Goal: Task Accomplishment & Management: Use online tool/utility

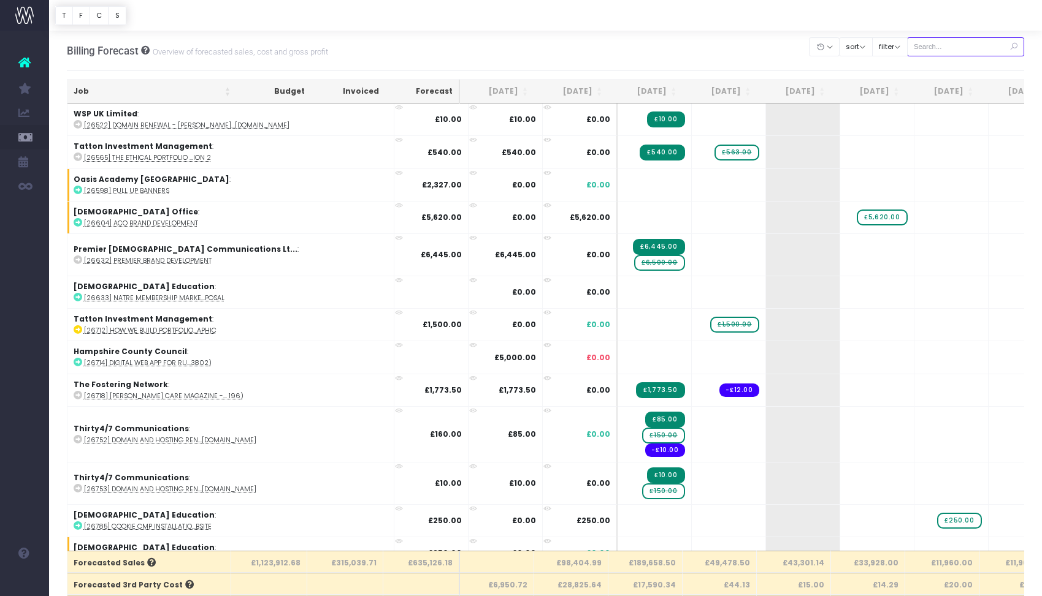
click at [948, 45] on input "text" at bounding box center [966, 46] width 118 height 19
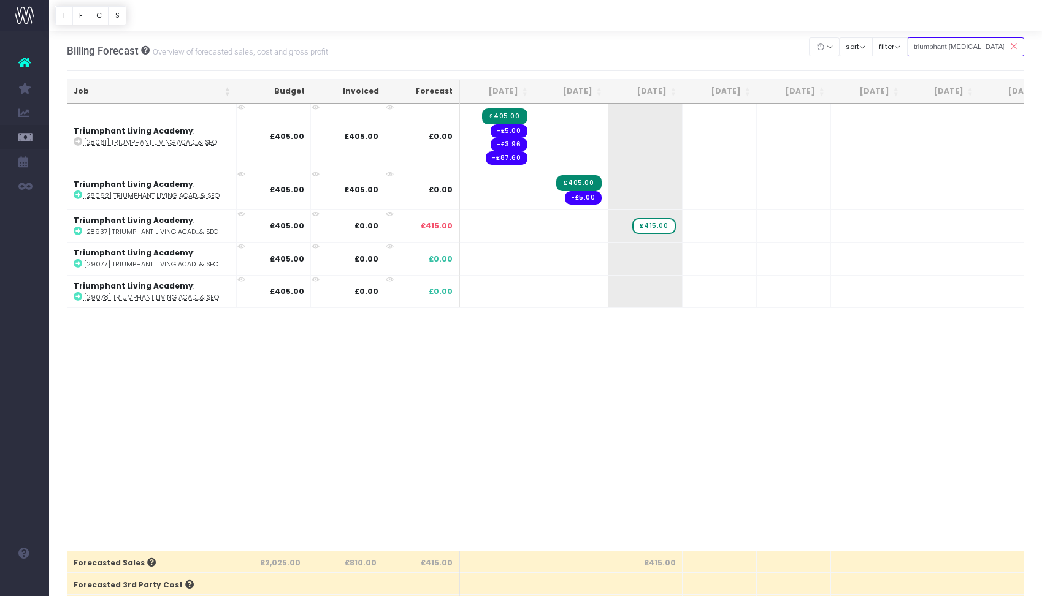
type input "triumphant retainer"
click at [715, 264] on span "+" at bounding box center [700, 259] width 37 height 32
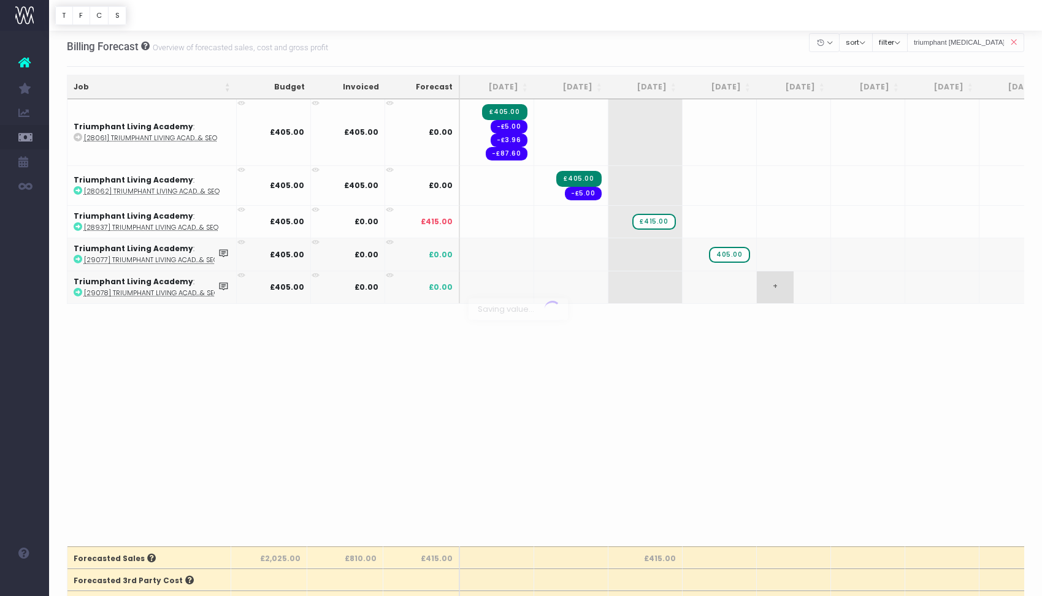
click at [779, 294] on body "Oh my... this is bad. wayahead wasn't able to load this page. Please contact su…" at bounding box center [521, 294] width 1042 height 596
click at [779, 294] on div at bounding box center [521, 298] width 1042 height 596
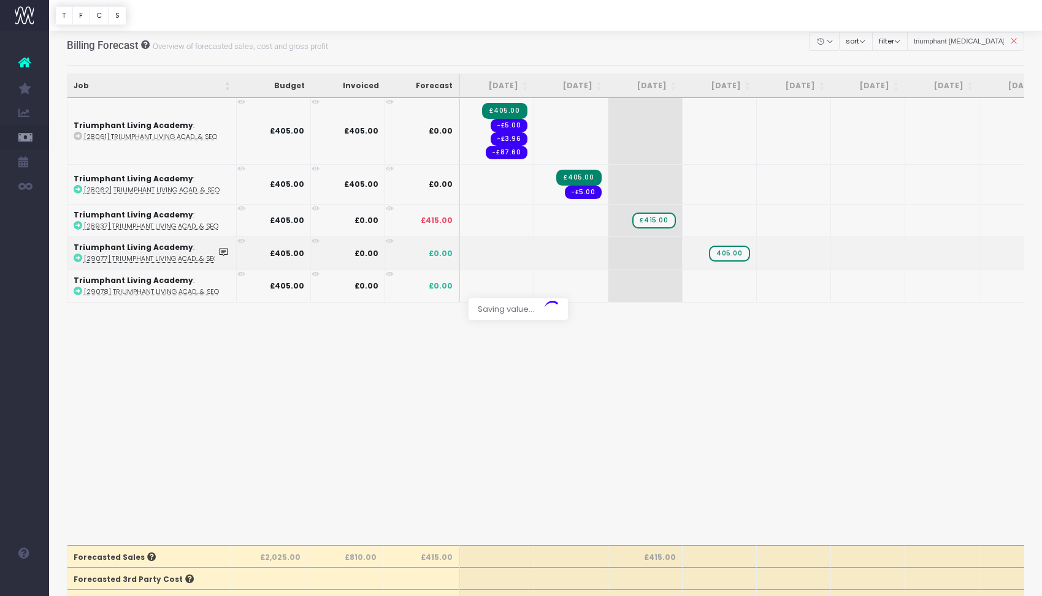
scroll to position [5, 0]
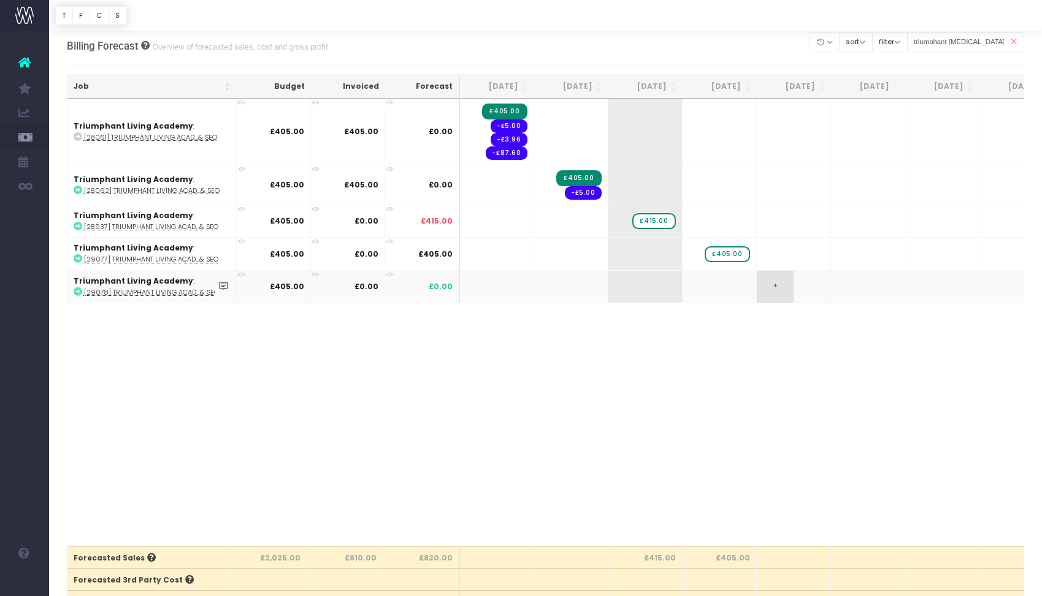
click at [778, 288] on span "+" at bounding box center [774, 287] width 37 height 32
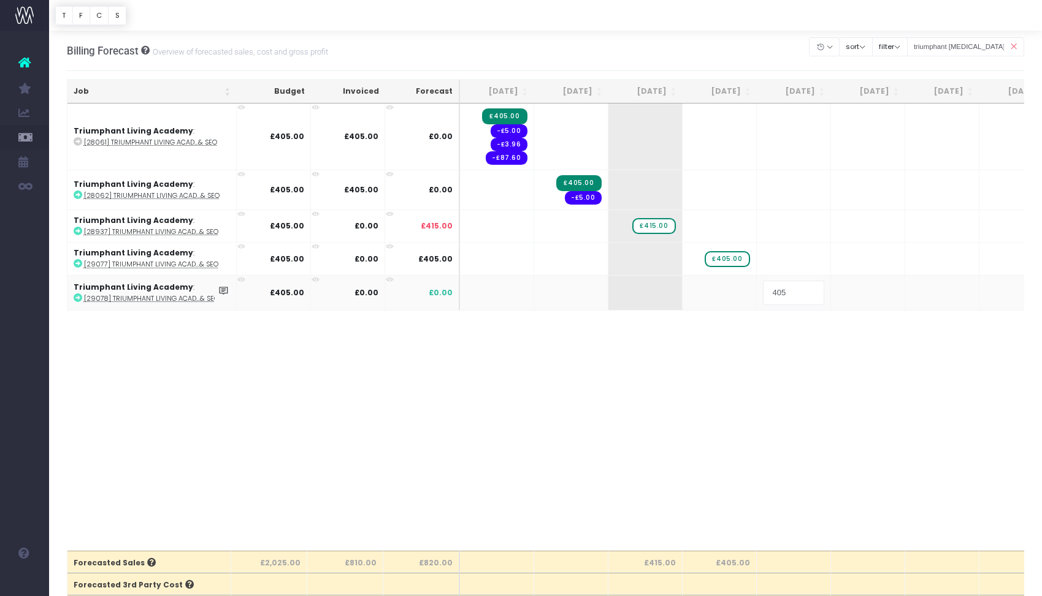
click at [1013, 46] on body "Oh my... this is bad. wayahead wasn't able to load this page. Please contact su…" at bounding box center [521, 298] width 1042 height 596
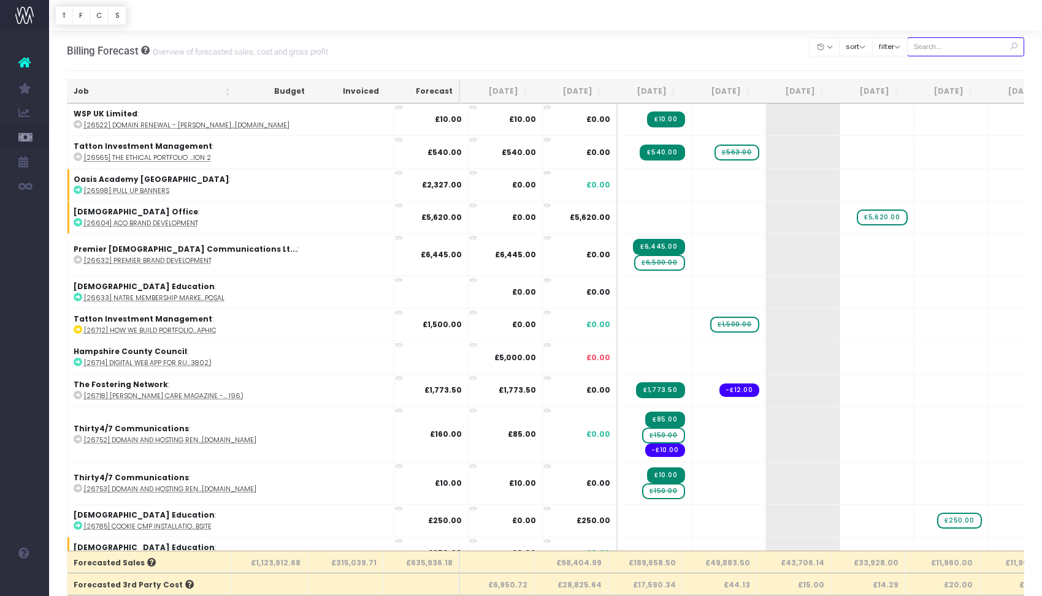
click at [977, 45] on input "text" at bounding box center [966, 46] width 118 height 19
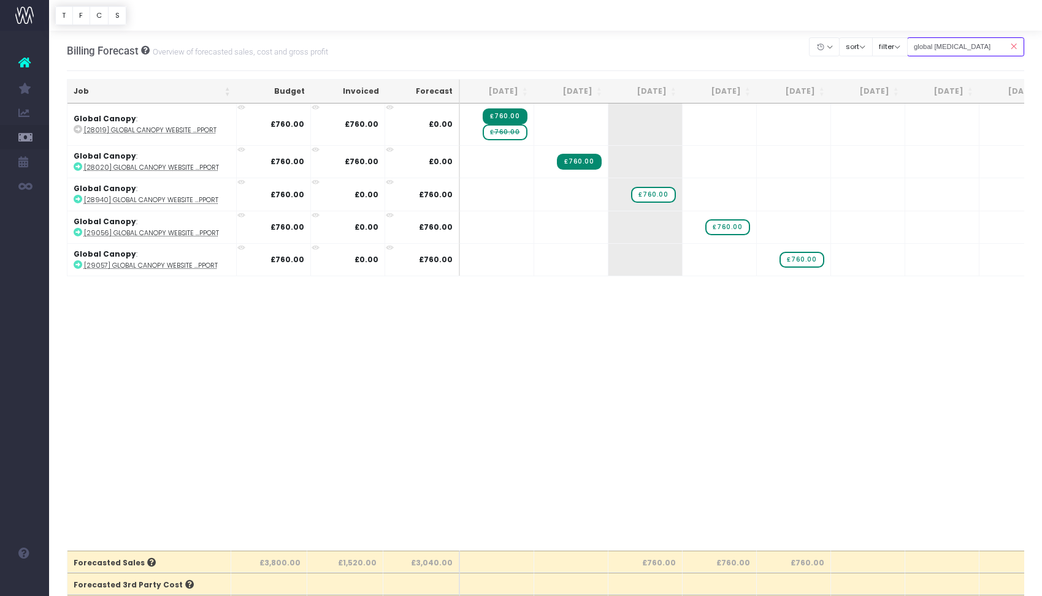
drag, startPoint x: 948, startPoint y: 48, endPoint x: 931, endPoint y: 49, distance: 17.2
click at [930, 48] on input "global retainer" at bounding box center [966, 46] width 118 height 19
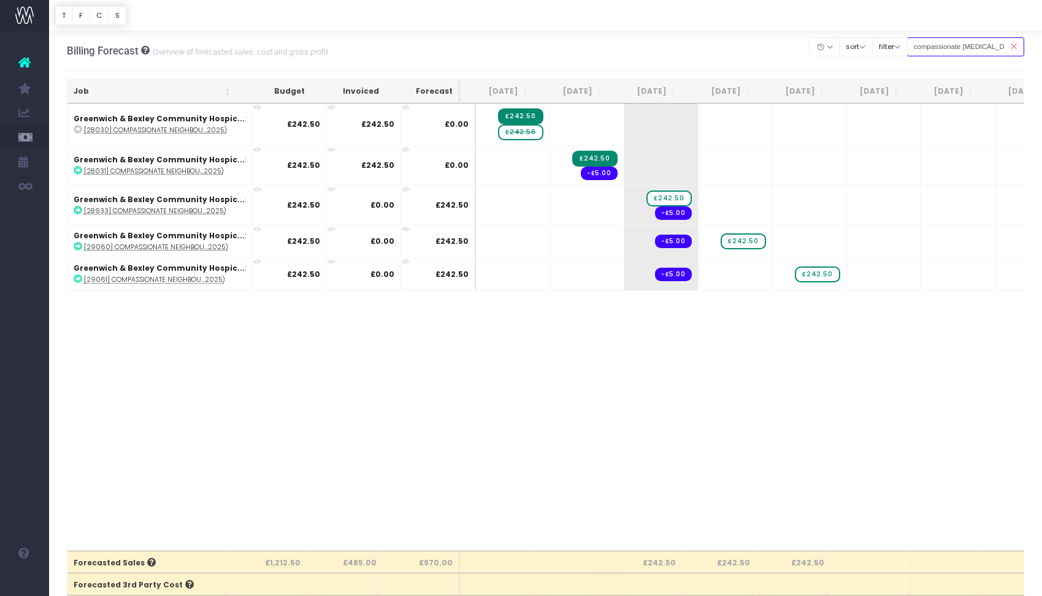
drag, startPoint x: 969, startPoint y: 47, endPoint x: 930, endPoint y: 48, distance: 38.6
click at [930, 48] on input "compassionate retainer" at bounding box center [966, 46] width 118 height 19
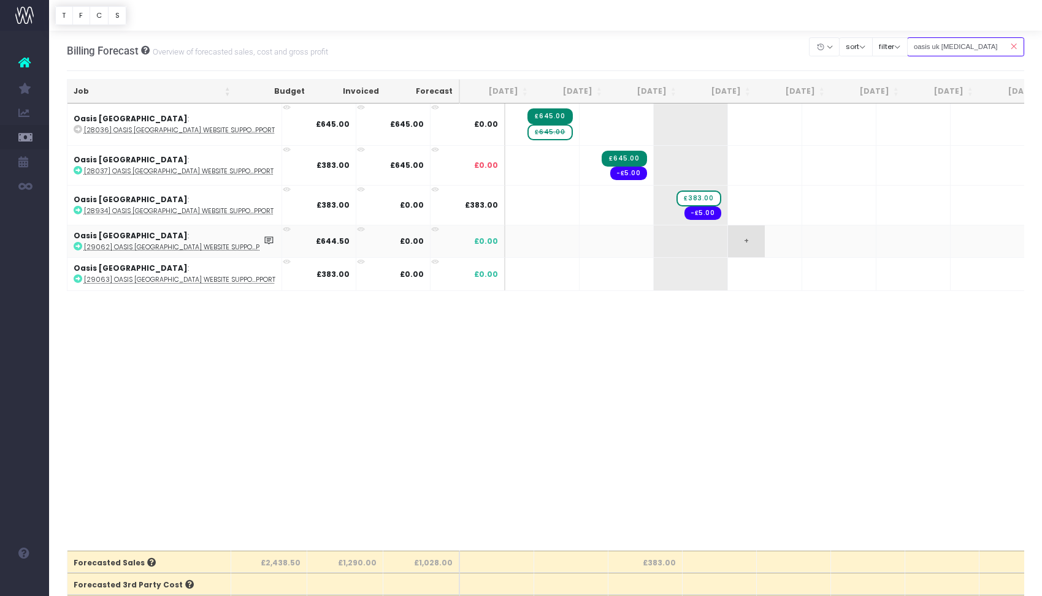
type input "oasis uk retainer"
click at [728, 246] on span "+" at bounding box center [746, 242] width 37 height 32
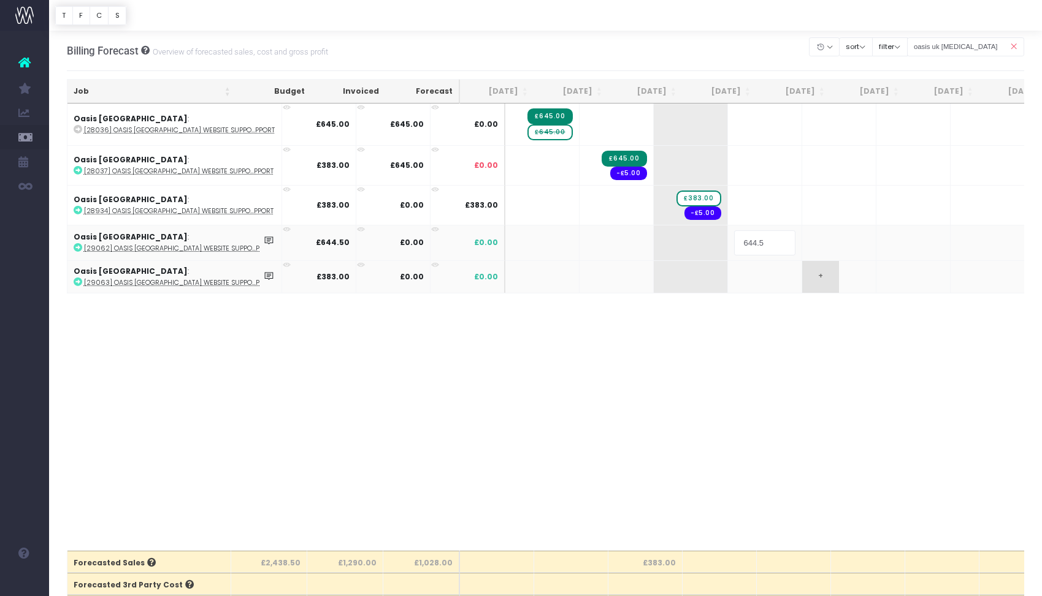
click at [781, 275] on body "Oh my... this is bad. wayahead wasn't able to load this page. Please contact su…" at bounding box center [521, 298] width 1042 height 596
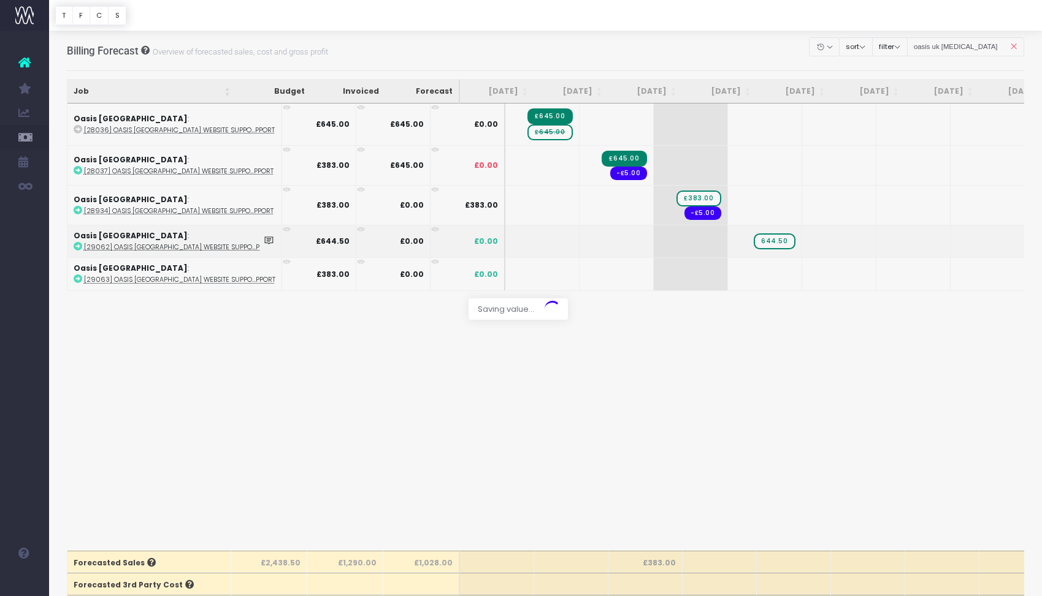
click at [781, 275] on div at bounding box center [521, 298] width 1042 height 596
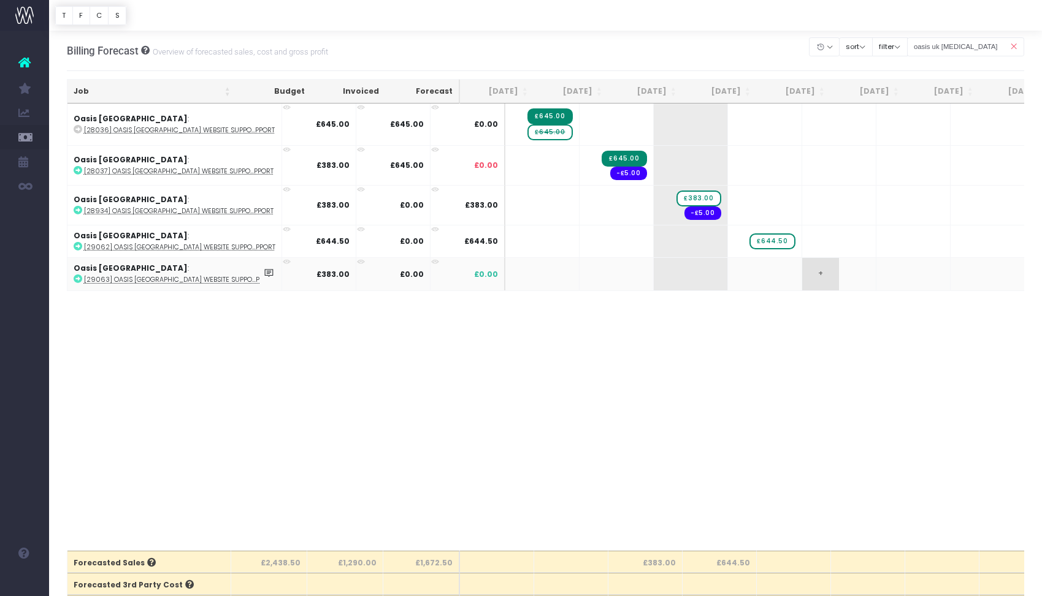
click at [802, 276] on span "+" at bounding box center [820, 274] width 37 height 32
click at [795, 318] on body "Oh my... this is bad. wayahead wasn't able to load this page. Please contact su…" at bounding box center [521, 298] width 1042 height 596
click at [749, 243] on span "£644.50" at bounding box center [771, 242] width 45 height 16
click at [731, 242] on div at bounding box center [521, 298] width 1042 height 596
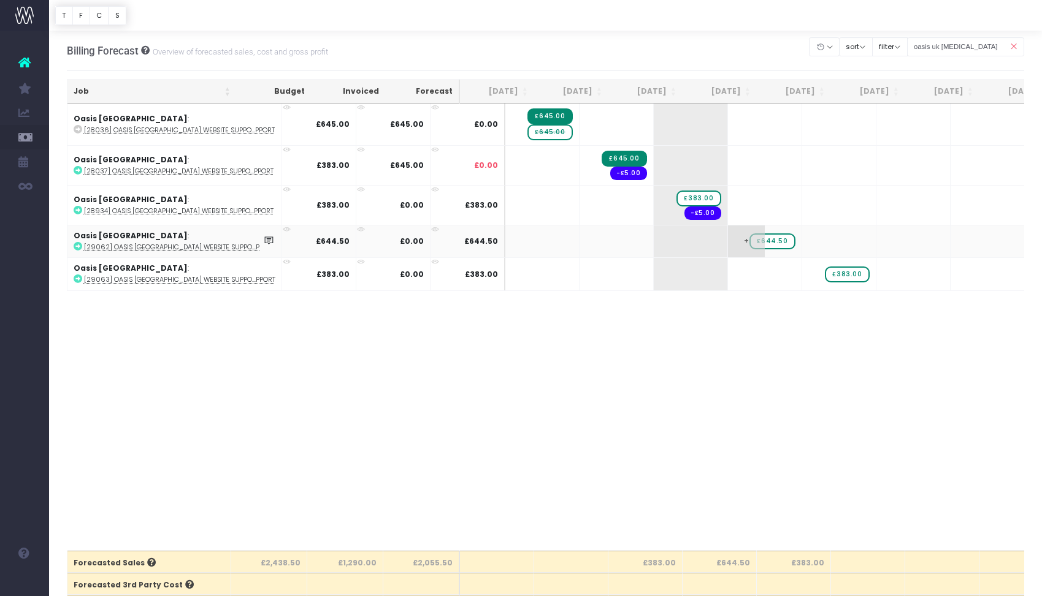
click at [749, 242] on span "£644.50" at bounding box center [771, 242] width 45 height 16
click at [767, 370] on div "Job Budget Invoiced Forecast Aug 25 Sep 25 Oct 25 Nov 25 Dec 25 Jan 26 Feb 26 M…" at bounding box center [546, 328] width 958 height 448
click at [728, 244] on span "+" at bounding box center [746, 242] width 37 height 32
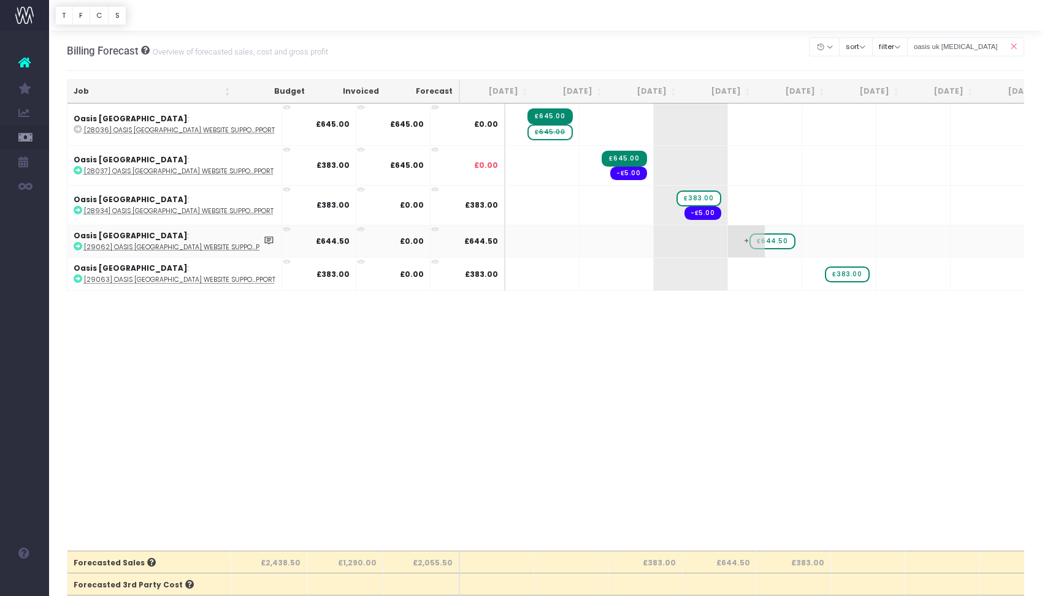
click at [749, 244] on span "£644.50" at bounding box center [771, 242] width 45 height 16
click at [738, 320] on body "Oh my... this is bad. wayahead wasn't able to load this page. Please contact su…" at bounding box center [521, 298] width 1042 height 596
click at [728, 247] on span "+" at bounding box center [746, 242] width 37 height 32
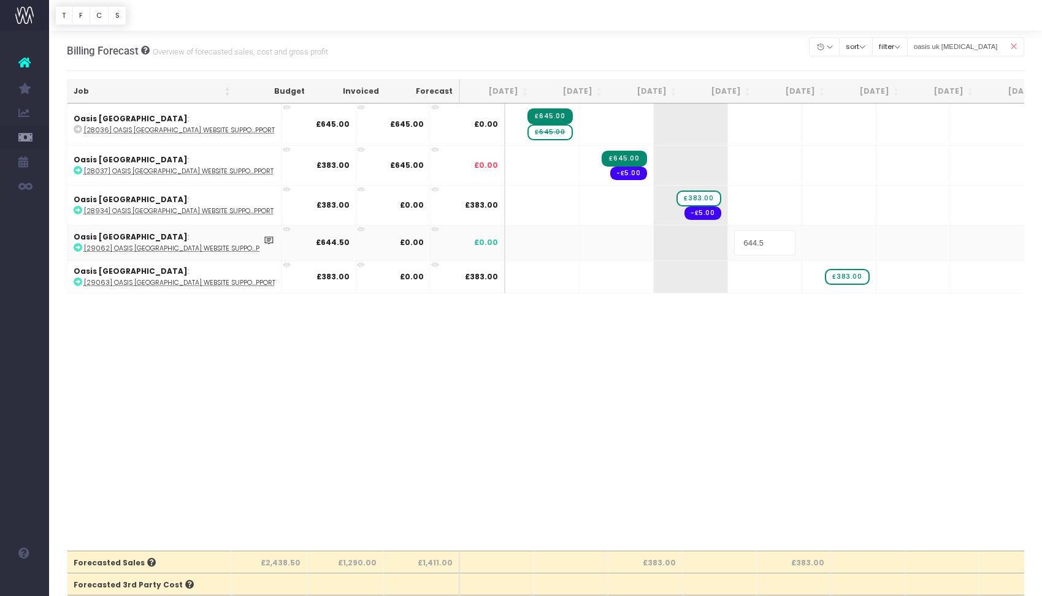
click at [716, 323] on body "Oh my... this is bad. wayahead wasn't able to load this page. Please contact su…" at bounding box center [521, 298] width 1042 height 596
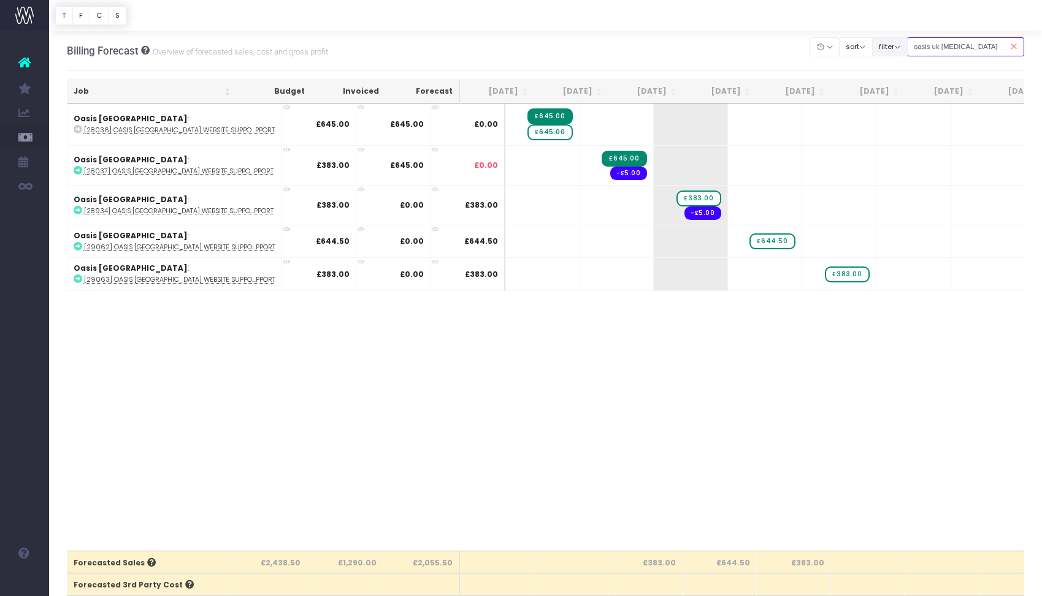
drag, startPoint x: 931, startPoint y: 47, endPoint x: 924, endPoint y: 47, distance: 6.7
click at [924, 47] on div "Clear Filters Hide Aug 2025 Sep 2025 Oct 2025 Nov 2025 Dec 2025 Jan 2026 Feb 20…" at bounding box center [916, 46] width 215 height 25
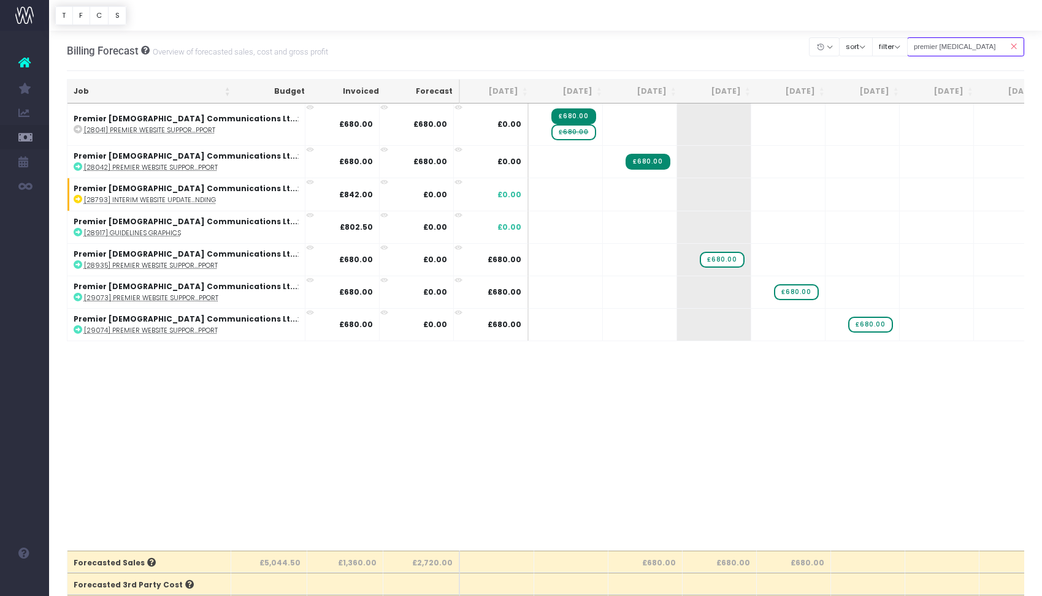
drag, startPoint x: 955, startPoint y: 46, endPoint x: 927, endPoint y: 48, distance: 28.3
click at [927, 48] on input "premier retainer" at bounding box center [966, 46] width 118 height 19
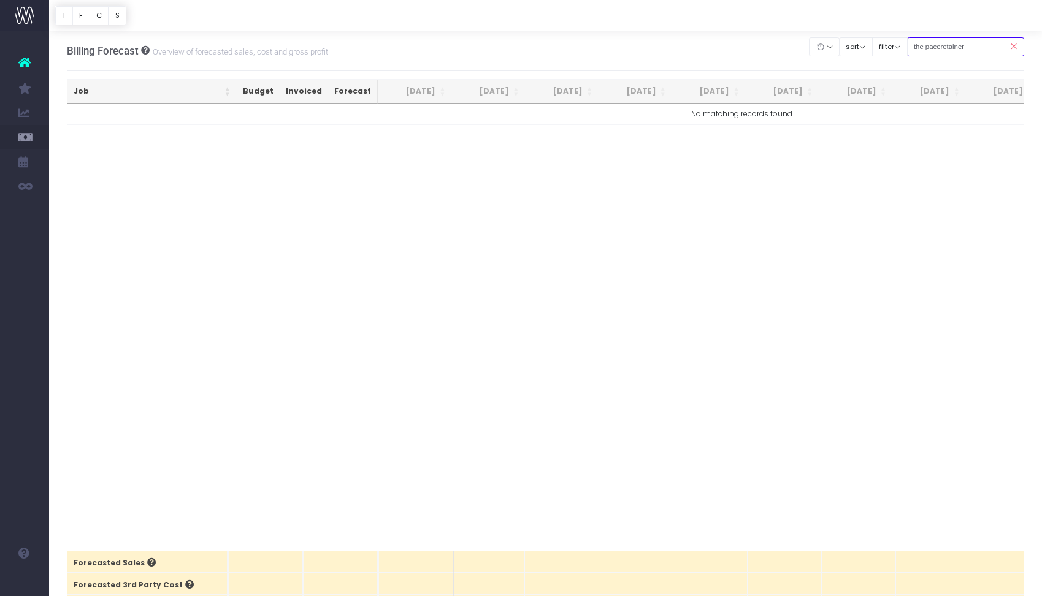
drag, startPoint x: 962, startPoint y: 44, endPoint x: 928, endPoint y: 45, distance: 33.7
click at [928, 45] on input "the paceretainer" at bounding box center [966, 46] width 118 height 19
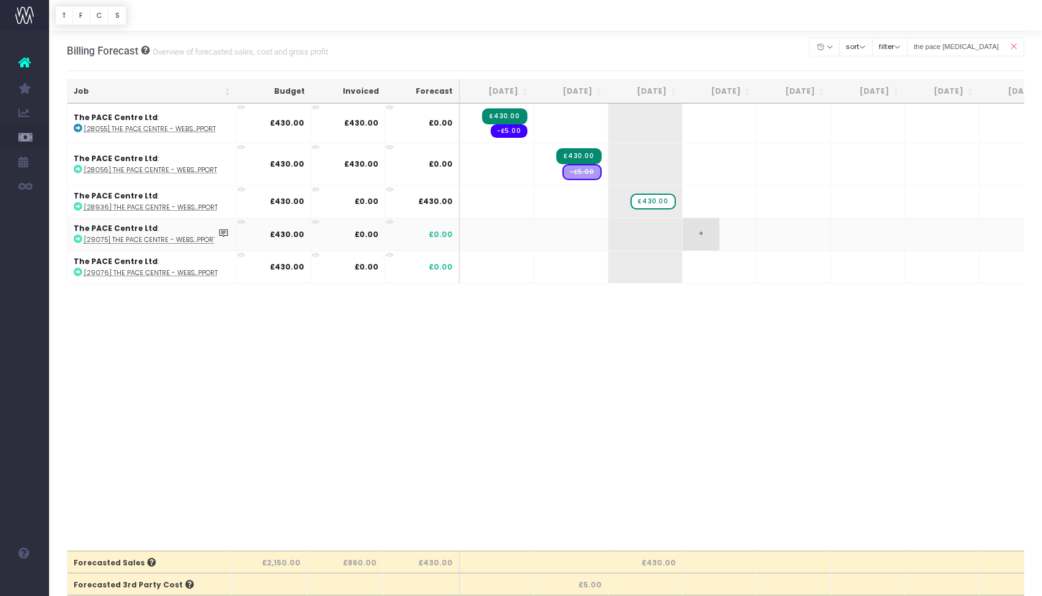
click at [711, 232] on span "+" at bounding box center [700, 234] width 37 height 32
click at [775, 266] on body "Oh my... this is bad. wayahead wasn't able to load this page. Please contact su…" at bounding box center [521, 298] width 1042 height 596
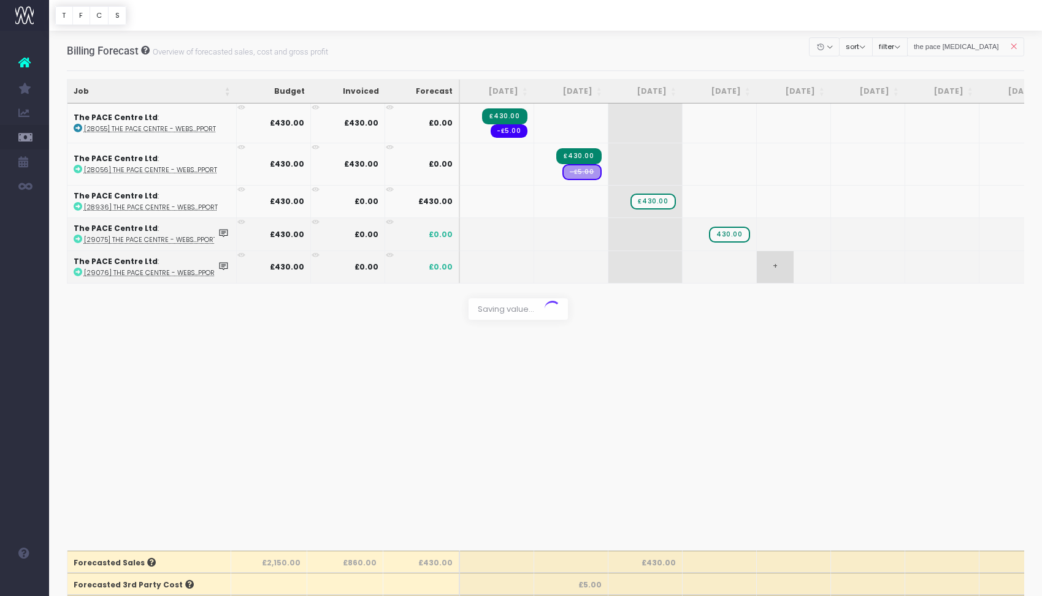
click at [775, 266] on div at bounding box center [521, 298] width 1042 height 596
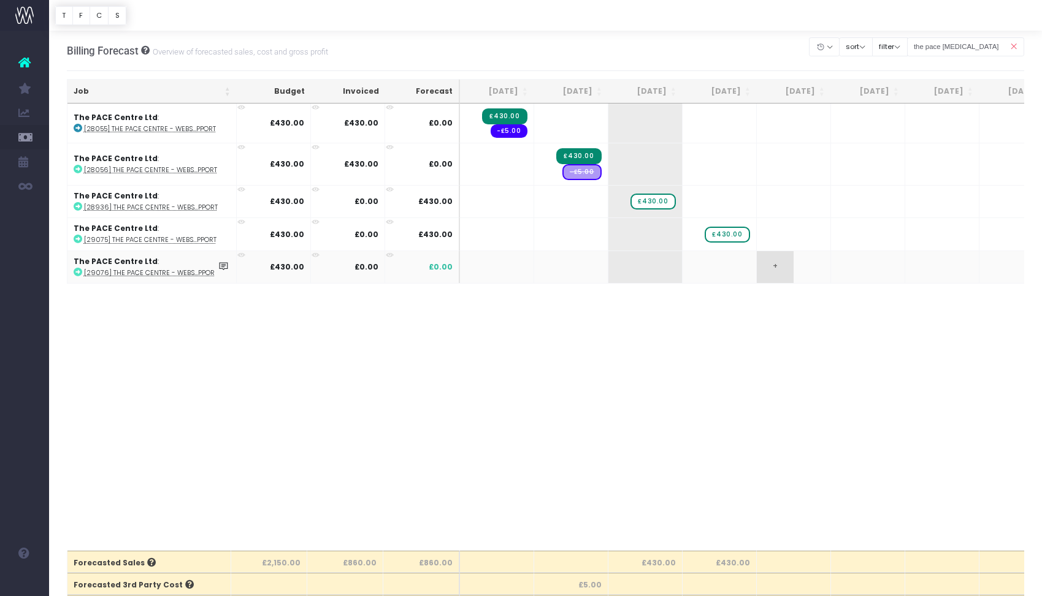
click at [786, 265] on span "+" at bounding box center [774, 267] width 37 height 32
click at [792, 325] on body "Oh my... this is bad. wayahead wasn't able to load this page. Please contact su…" at bounding box center [521, 298] width 1042 height 596
drag, startPoint x: 958, startPoint y: 46, endPoint x: 944, endPoint y: 48, distance: 13.7
click at [925, 47] on input "the pace retainer" at bounding box center [966, 46] width 118 height 19
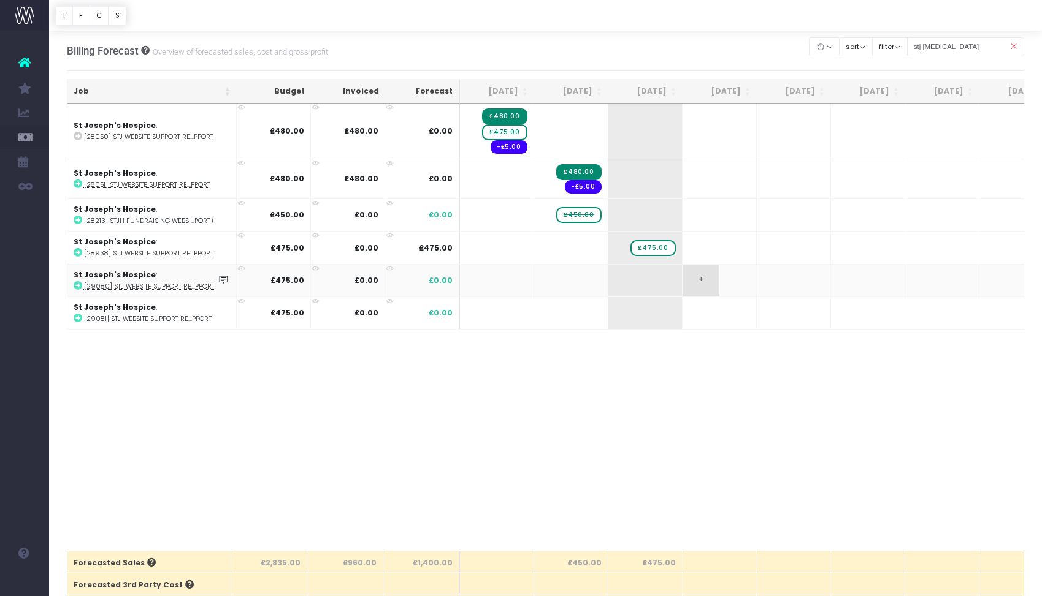
click at [699, 282] on span "+" at bounding box center [700, 281] width 37 height 32
click at [783, 312] on body "Oh my... this is bad. wayahead wasn't able to load this page. Please contact su…" at bounding box center [521, 298] width 1042 height 596
click at [783, 312] on div at bounding box center [521, 298] width 1042 height 596
click at [784, 313] on span "+" at bounding box center [774, 313] width 37 height 32
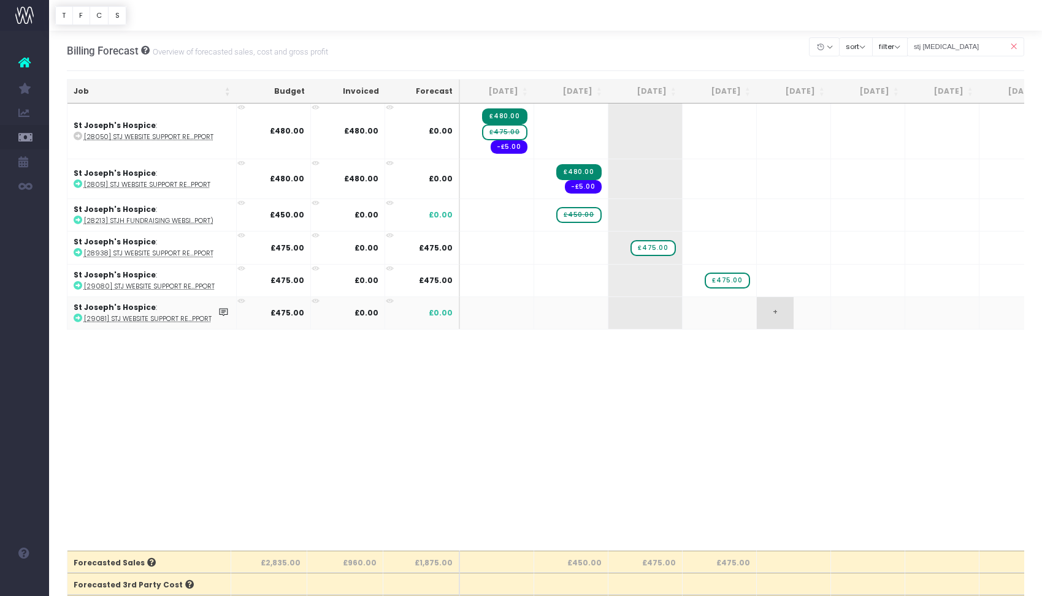
click at [784, 313] on span "+" at bounding box center [774, 313] width 37 height 32
click at [795, 340] on body "Oh my... this is bad. wayahead wasn't able to load this page. Please contact su…" at bounding box center [521, 298] width 1042 height 596
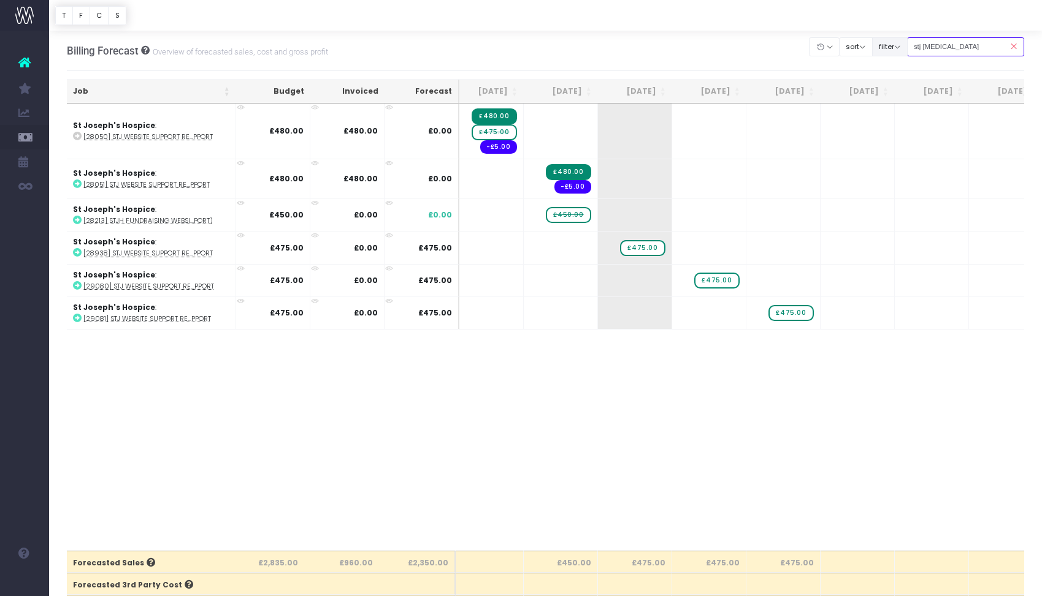
drag, startPoint x: 935, startPoint y: 47, endPoint x: 919, endPoint y: 48, distance: 16.6
click at [919, 48] on div "Clear Filters Hide Aug 2025 Sep 2025 Oct 2025 Nov 2025 Dec 2025 Jan 2026 Feb 20…" at bounding box center [916, 46] width 215 height 25
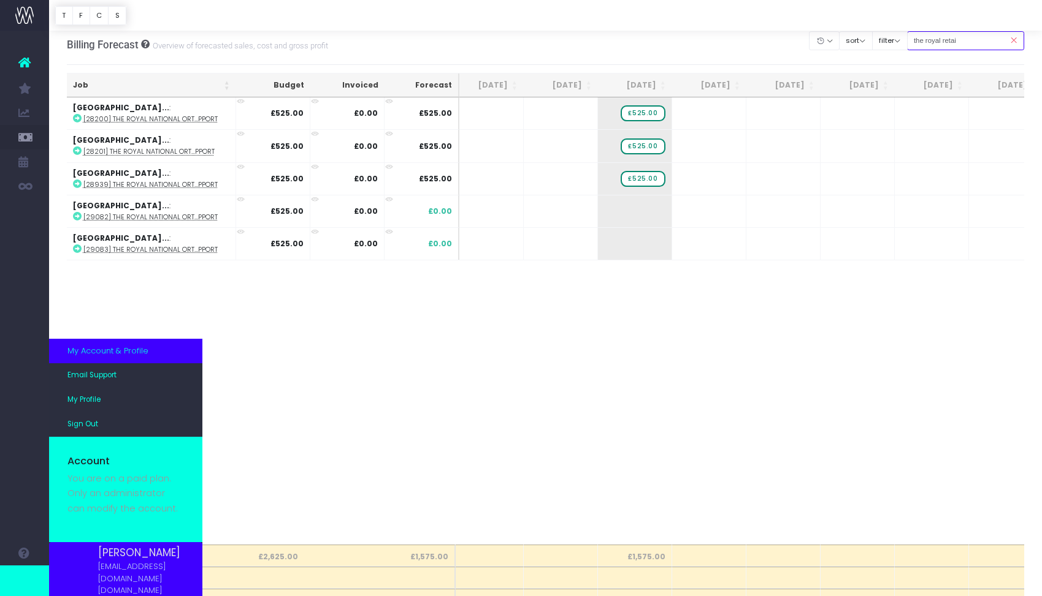
scroll to position [0, 0]
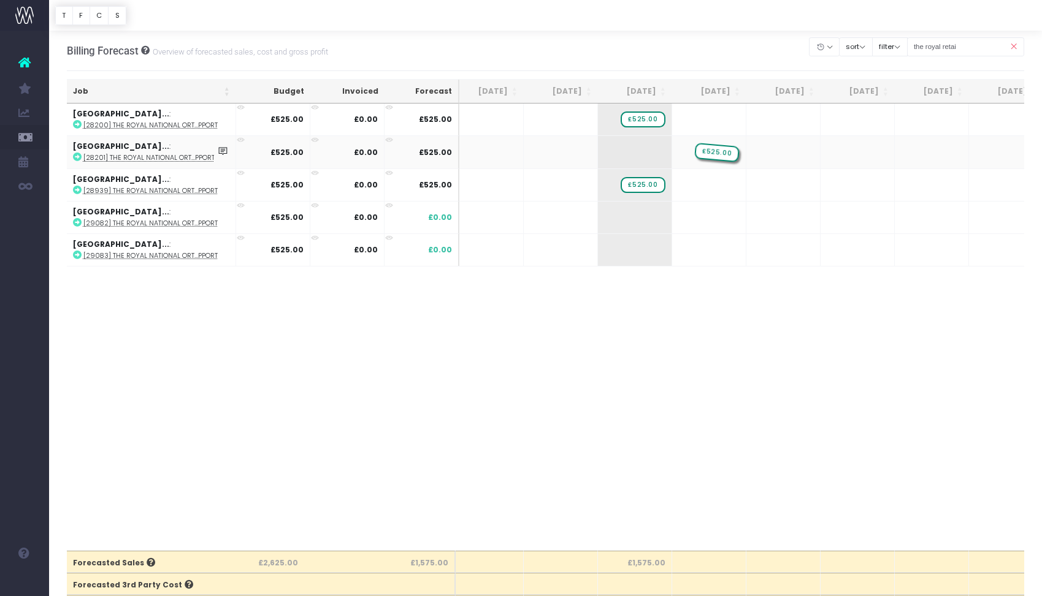
drag, startPoint x: 650, startPoint y: 155, endPoint x: 701, endPoint y: 154, distance: 50.9
drag, startPoint x: 715, startPoint y: 153, endPoint x: 649, endPoint y: 152, distance: 65.6
drag, startPoint x: 649, startPoint y: 121, endPoint x: 588, endPoint y: 120, distance: 61.3
click at [588, 120] on span "£525.00" at bounding box center [568, 120] width 45 height 20
click at [676, 331] on div "Job Budget Invoiced Forecast Aug 25 Sep 25 Oct 25 Nov 25 Dec 25 Jan 26 Feb 26 M…" at bounding box center [546, 328] width 958 height 448
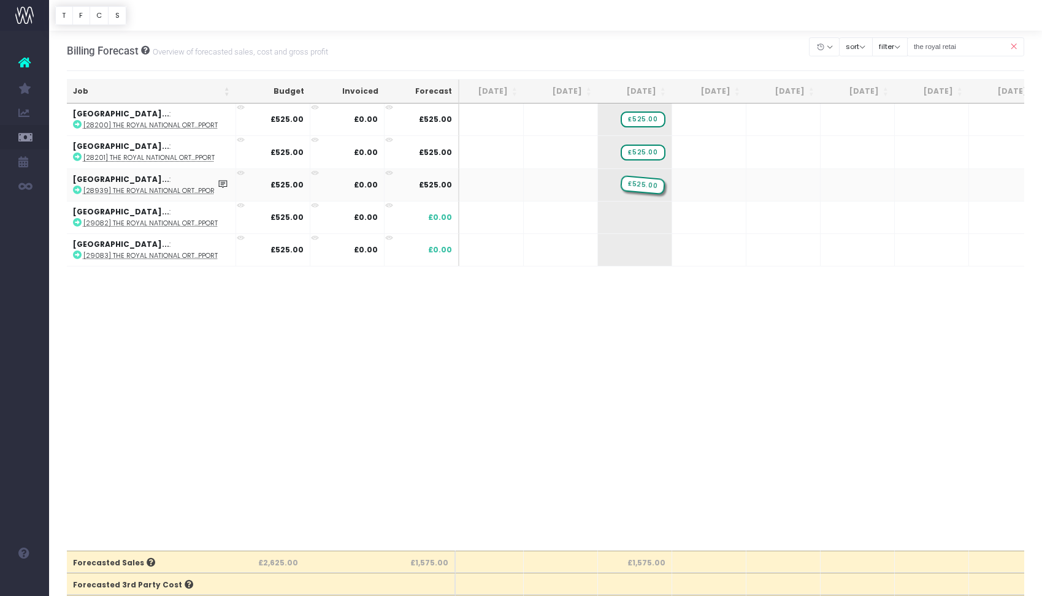
drag, startPoint x: 646, startPoint y: 186, endPoint x: 665, endPoint y: 186, distance: 19.0
click at [695, 224] on span "+" at bounding box center [690, 218] width 37 height 32
click at [771, 261] on body "Oh my... this is bad. wayahead wasn't able to load this page. Please contact su…" at bounding box center [521, 298] width 1042 height 596
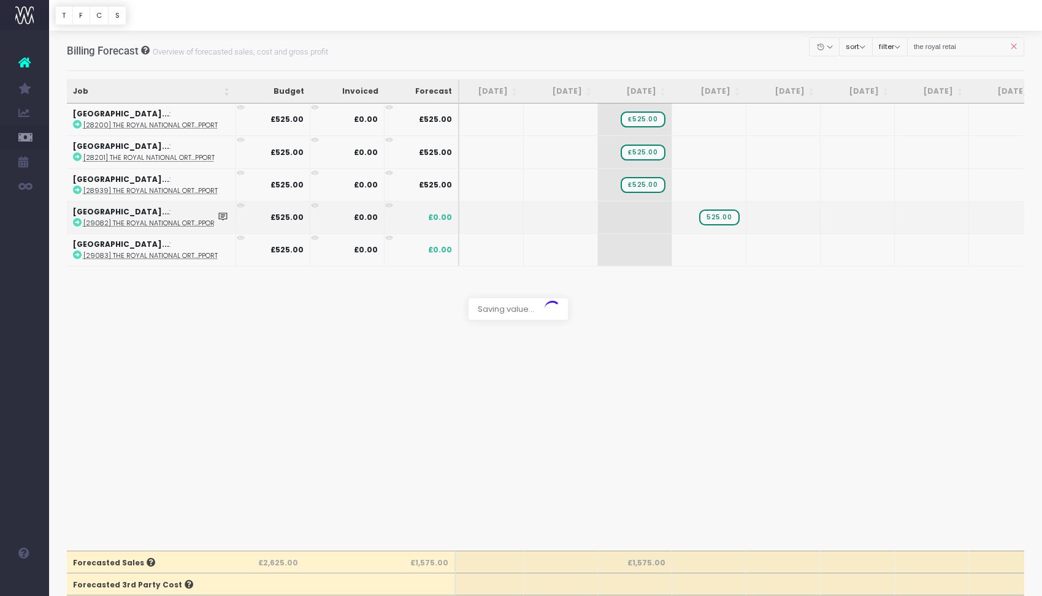
click at [771, 261] on div at bounding box center [521, 298] width 1042 height 596
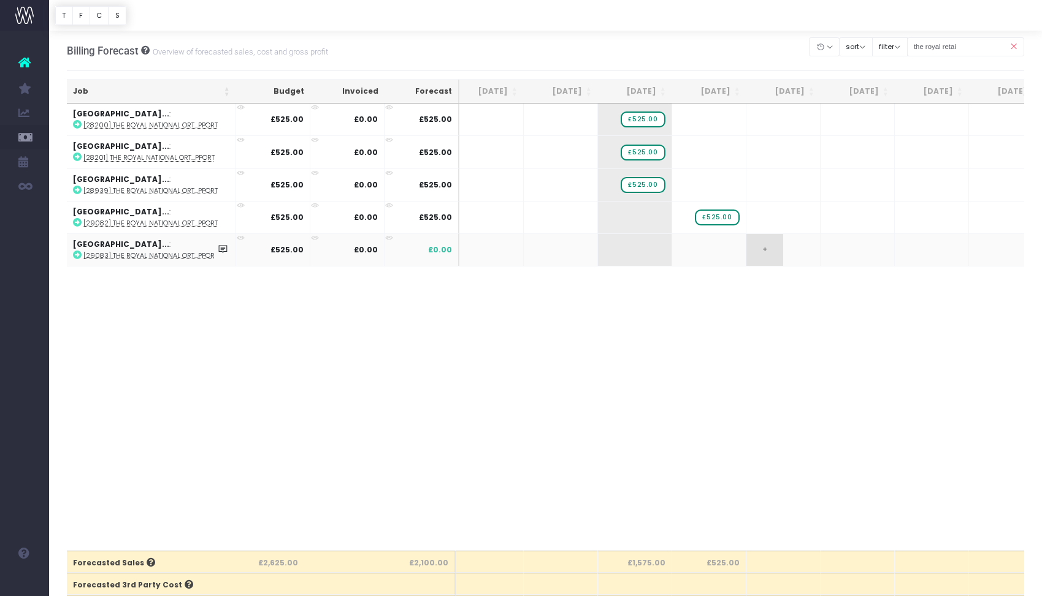
click at [763, 252] on span "+" at bounding box center [764, 250] width 37 height 32
click at [770, 294] on body "Oh my... this is bad. wayahead wasn't able to load this page. Please contact su…" at bounding box center [521, 298] width 1042 height 596
drag, startPoint x: 989, startPoint y: 45, endPoint x: 929, endPoint y: 44, distance: 60.7
click at [929, 44] on input "the royal retai" at bounding box center [966, 46] width 118 height 19
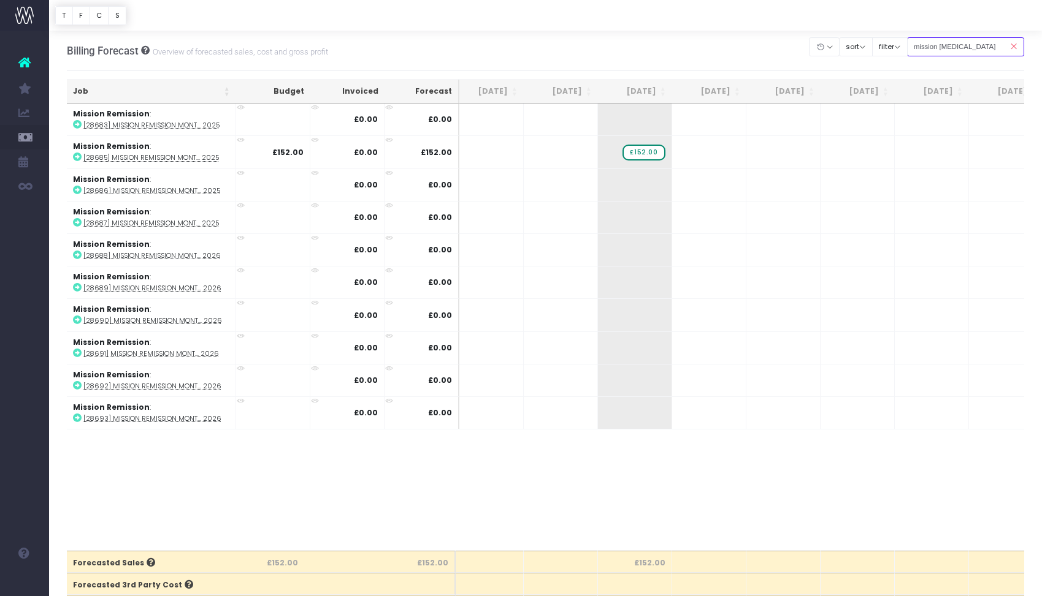
type input "mission [MEDICAL_DATA]"
click at [227, 91] on th "Job" at bounding box center [151, 92] width 169 height 24
click at [226, 88] on th "Job" at bounding box center [151, 92] width 169 height 24
click at [691, 186] on span "+" at bounding box center [690, 185] width 37 height 32
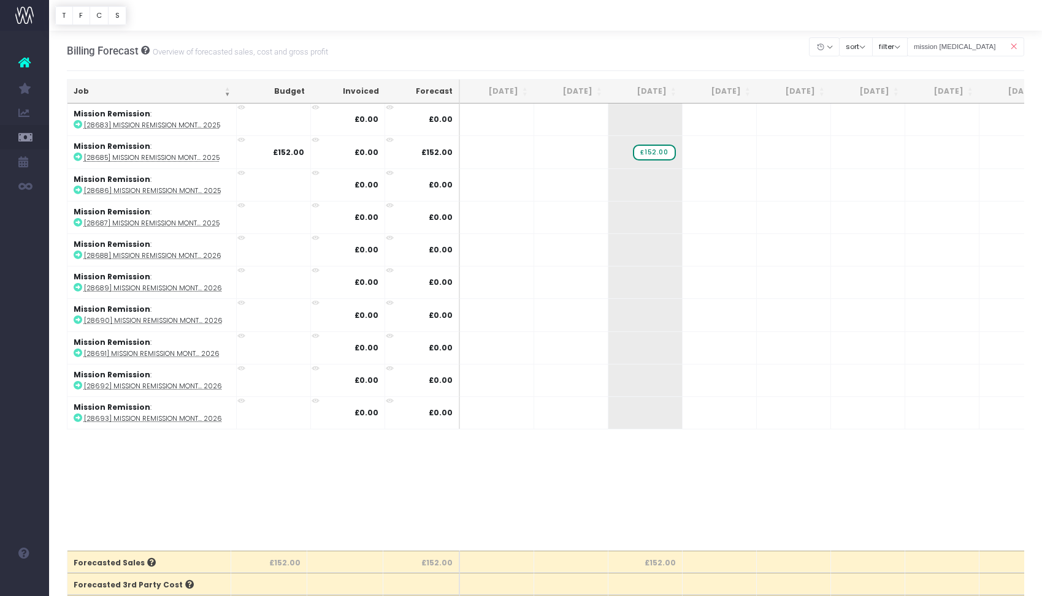
scroll to position [0, 11]
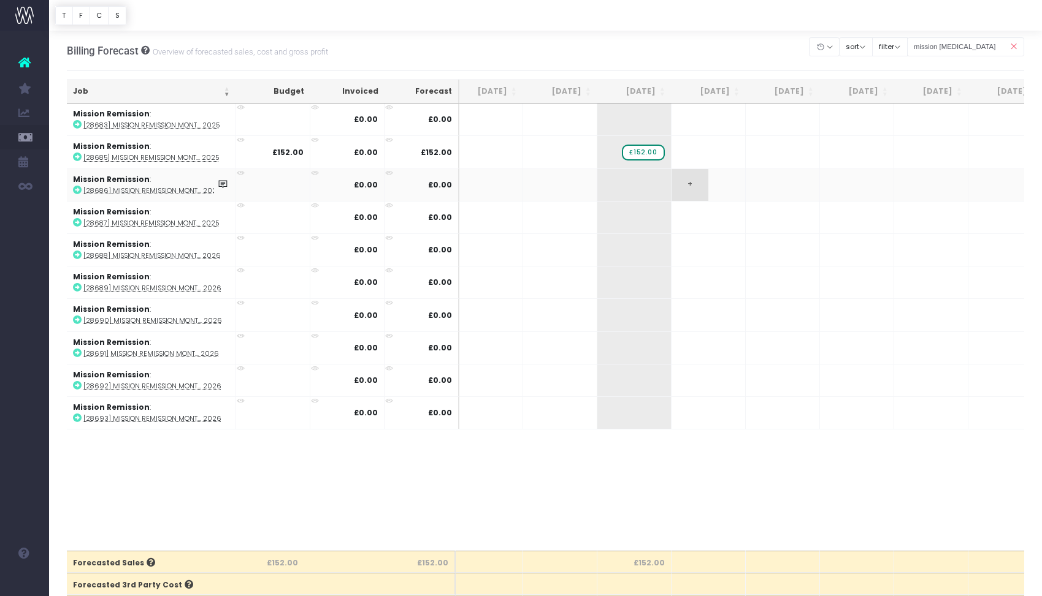
click at [698, 186] on span "+" at bounding box center [689, 185] width 37 height 32
click at [693, 186] on span "+" at bounding box center [689, 185] width 37 height 32
drag, startPoint x: 630, startPoint y: 39, endPoint x: 623, endPoint y: 48, distance: 12.3
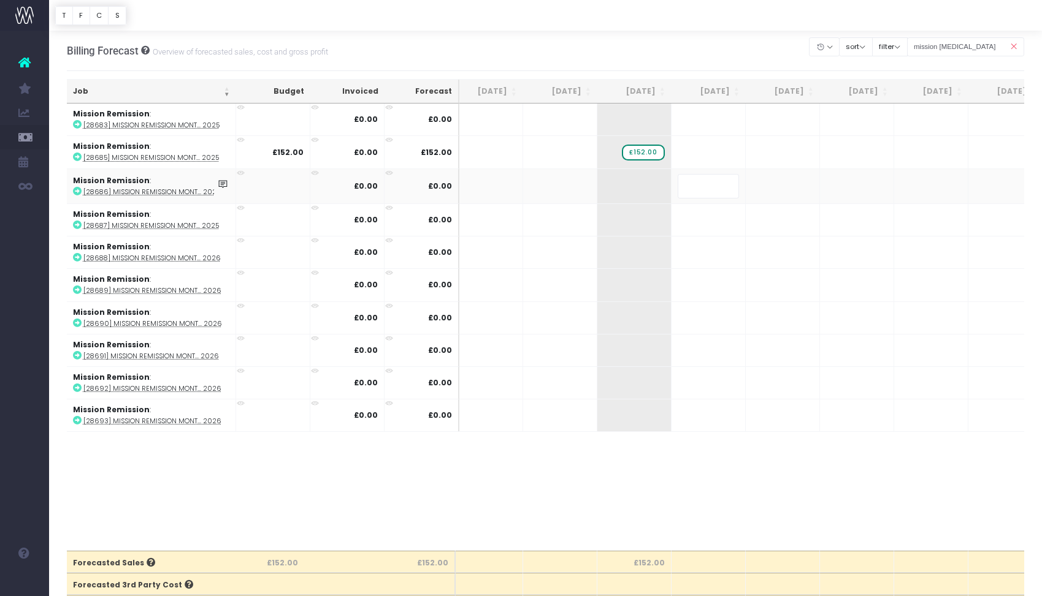
click at [630, 39] on div "Billing Forecast Overview of forecasted sales, cost and gross profit Clear Filt…" at bounding box center [546, 51] width 958 height 40
